Goal: Task Accomplishment & Management: Use online tool/utility

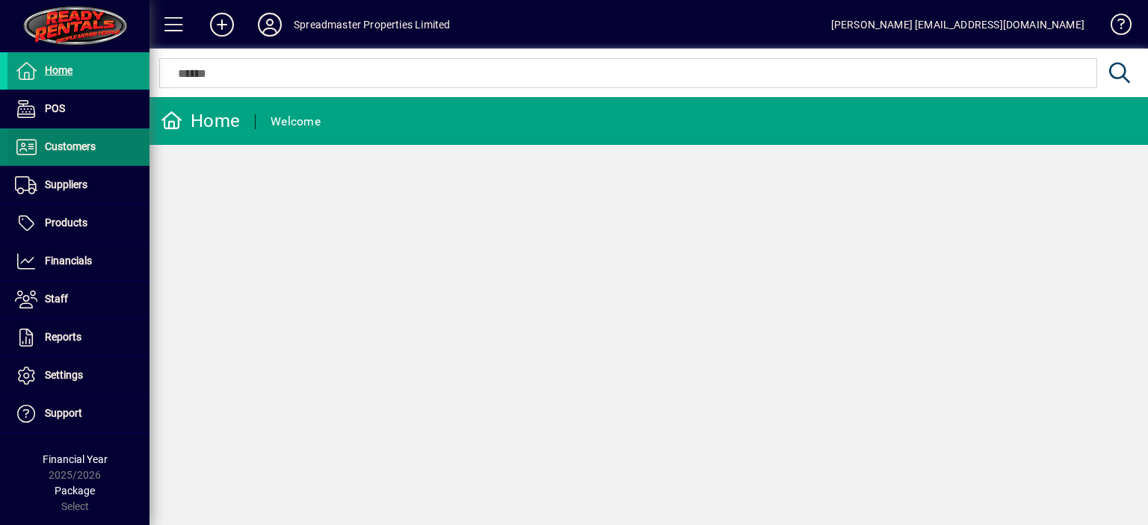
click at [84, 146] on span "Customers" at bounding box center [70, 146] width 51 height 12
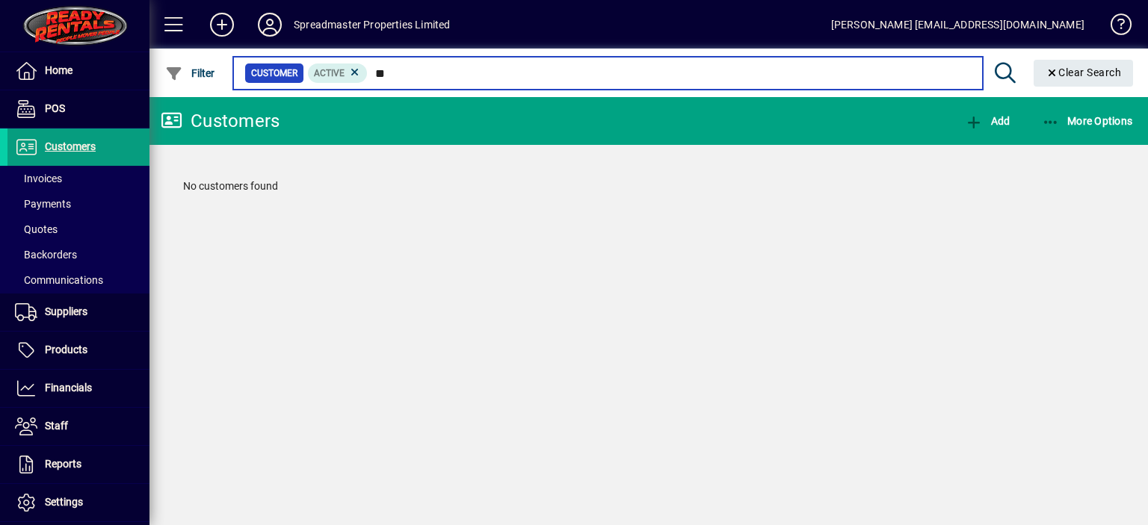
type input "*"
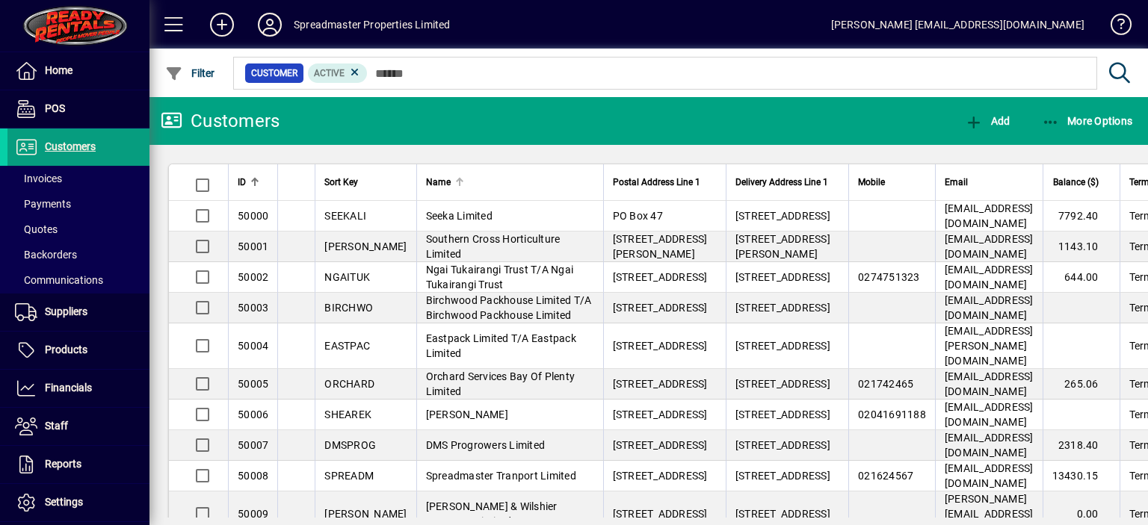
click at [459, 179] on div at bounding box center [461, 180] width 4 height 4
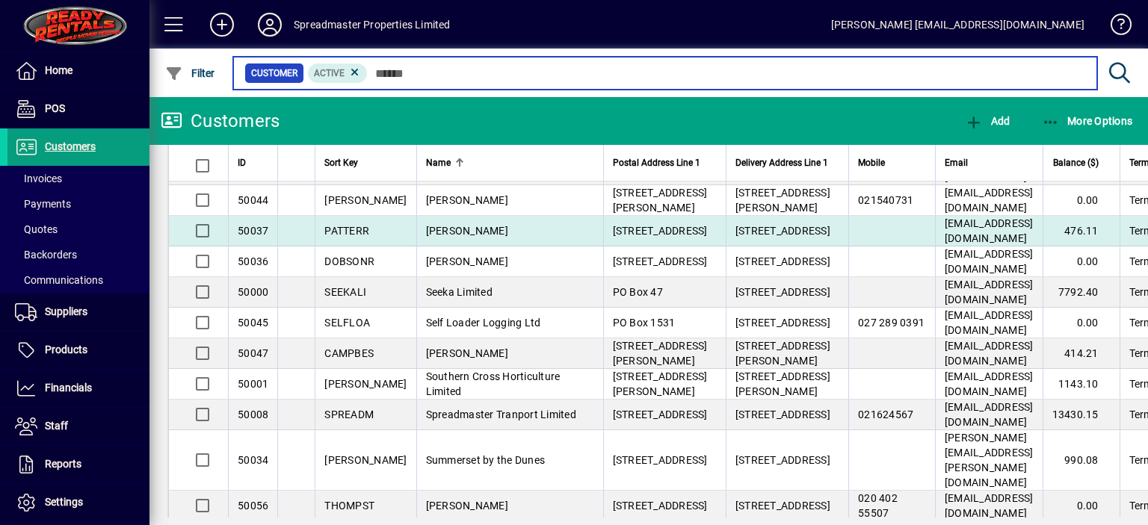
scroll to position [1270, 0]
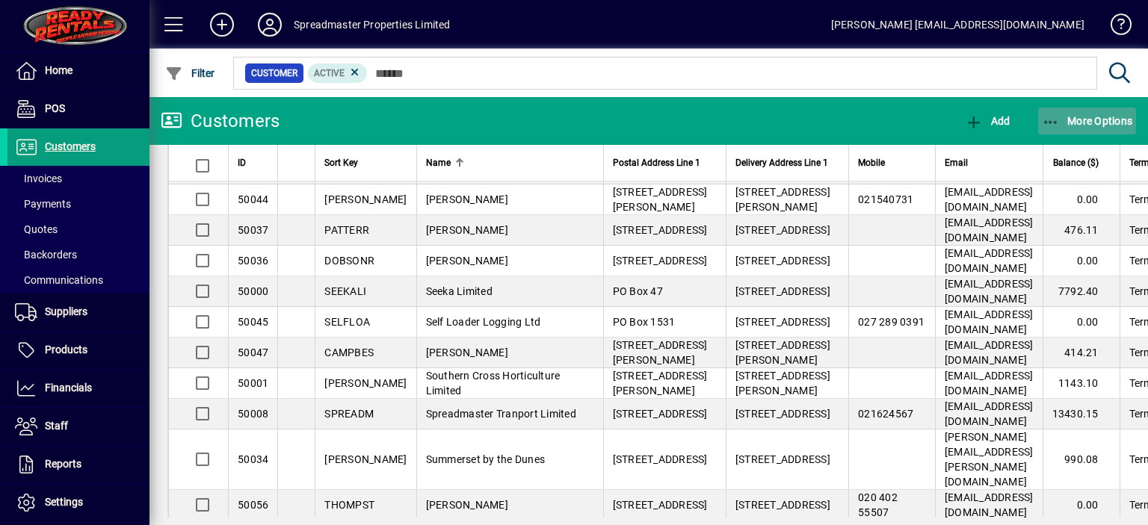
click at [1099, 120] on span "More Options" at bounding box center [1087, 121] width 91 height 12
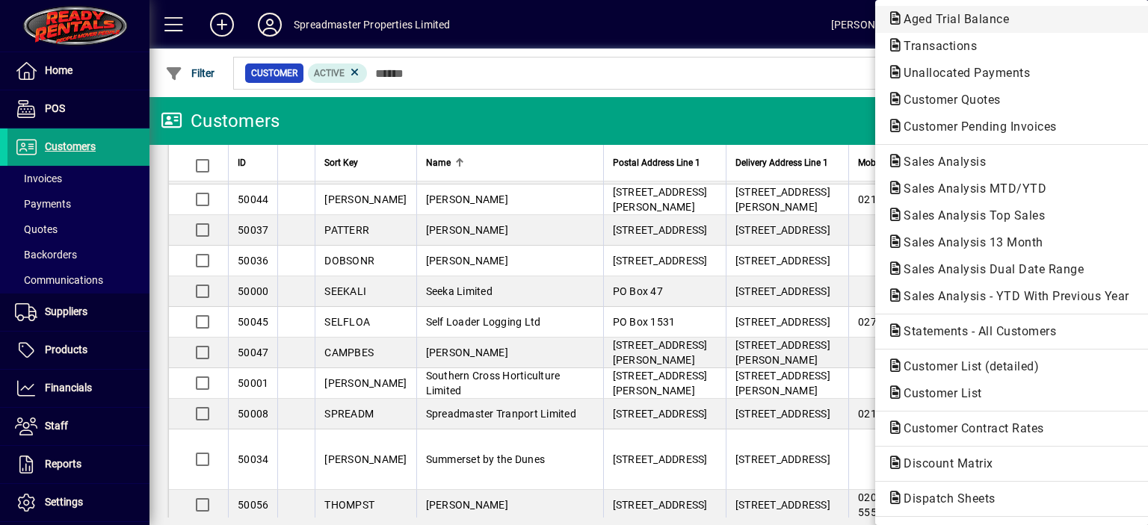
click at [934, 19] on span "Aged Trial Balance" at bounding box center [951, 19] width 129 height 14
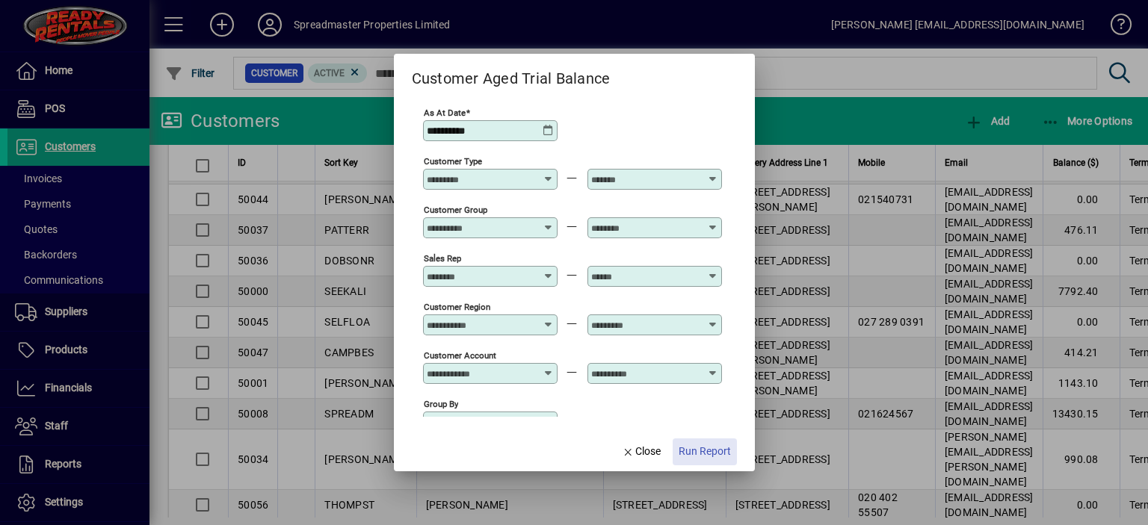
click at [712, 451] on span "Run Report" at bounding box center [704, 452] width 52 height 16
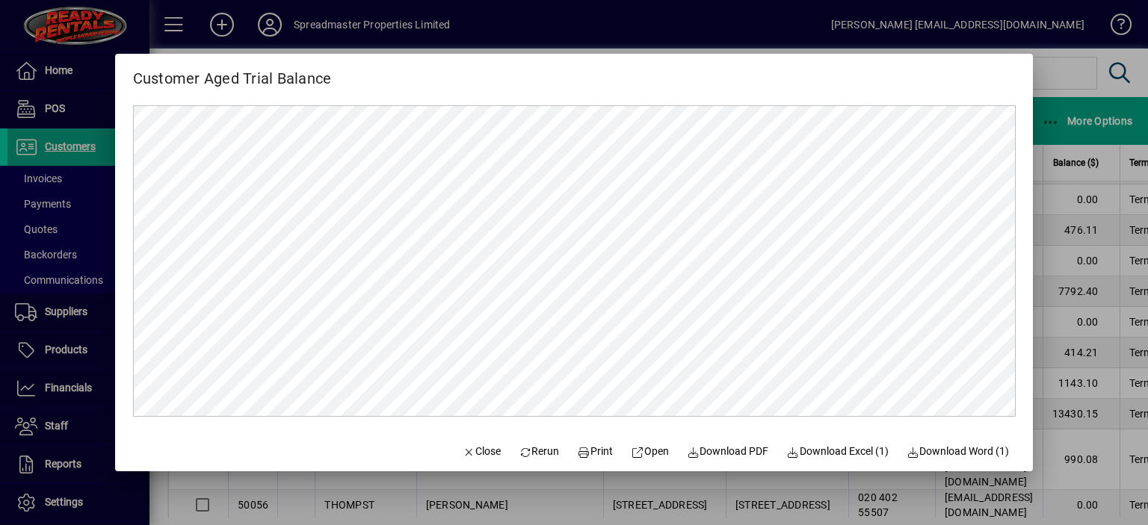
scroll to position [1494, 0]
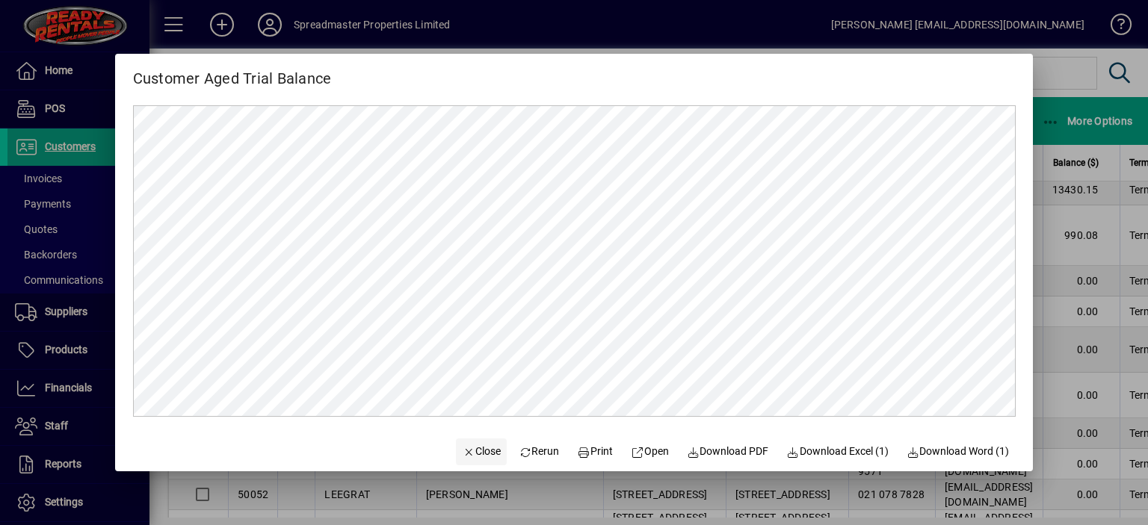
click at [470, 454] on span "Close" at bounding box center [481, 452] width 39 height 16
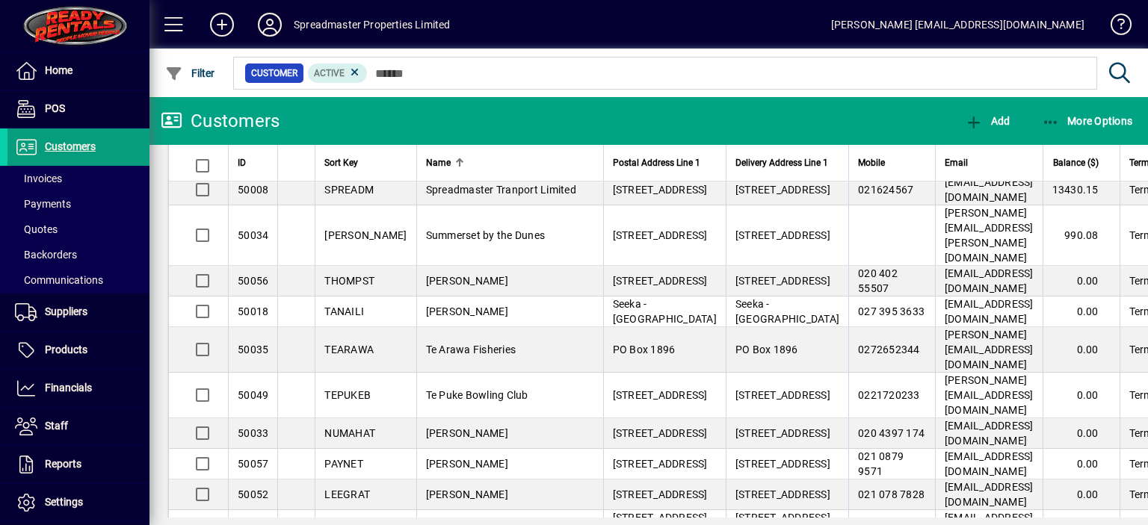
click at [266, 26] on icon at bounding box center [270, 25] width 30 height 24
